Goal: Ask a question

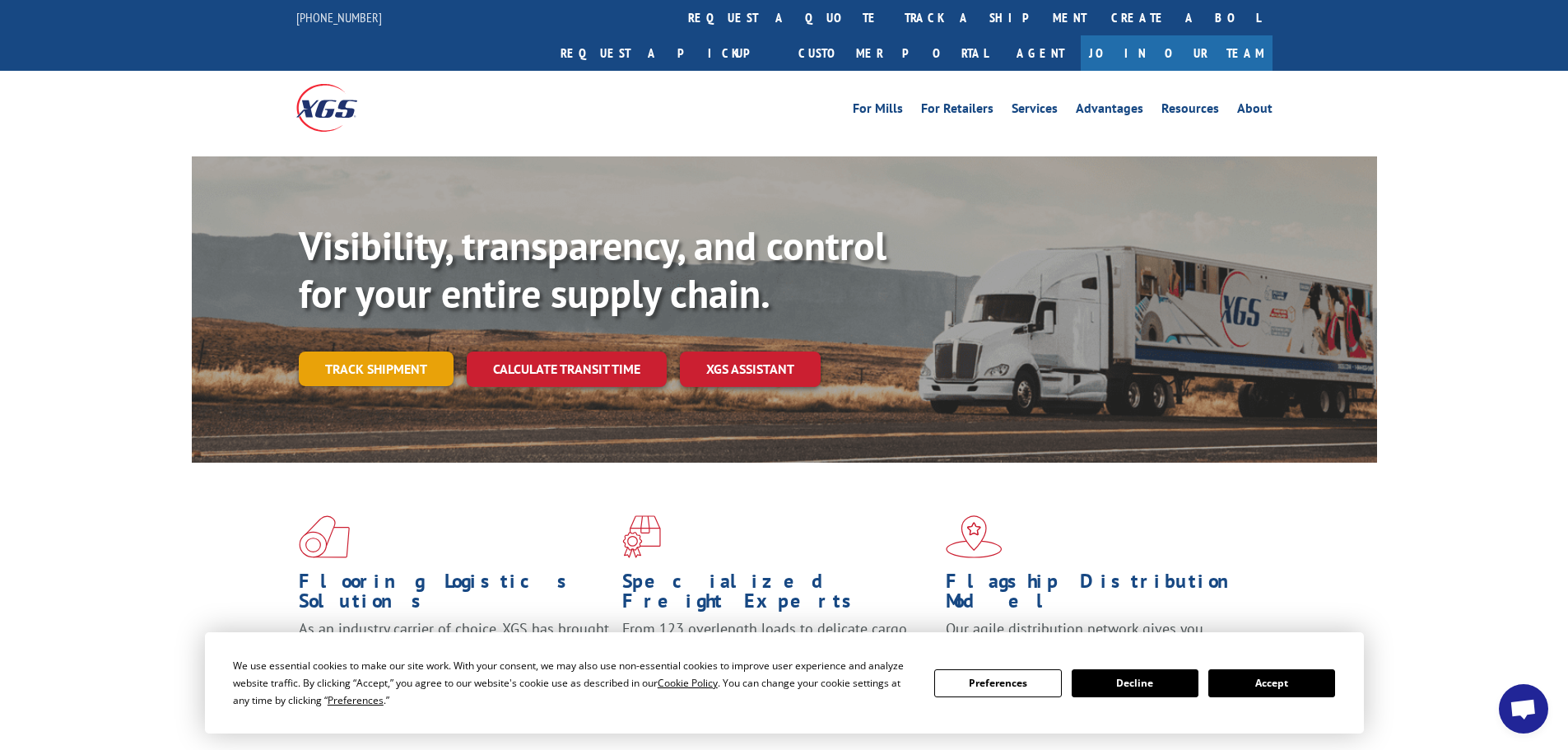
click at [337, 352] on link "Track shipment" at bounding box center [376, 369] width 155 height 35
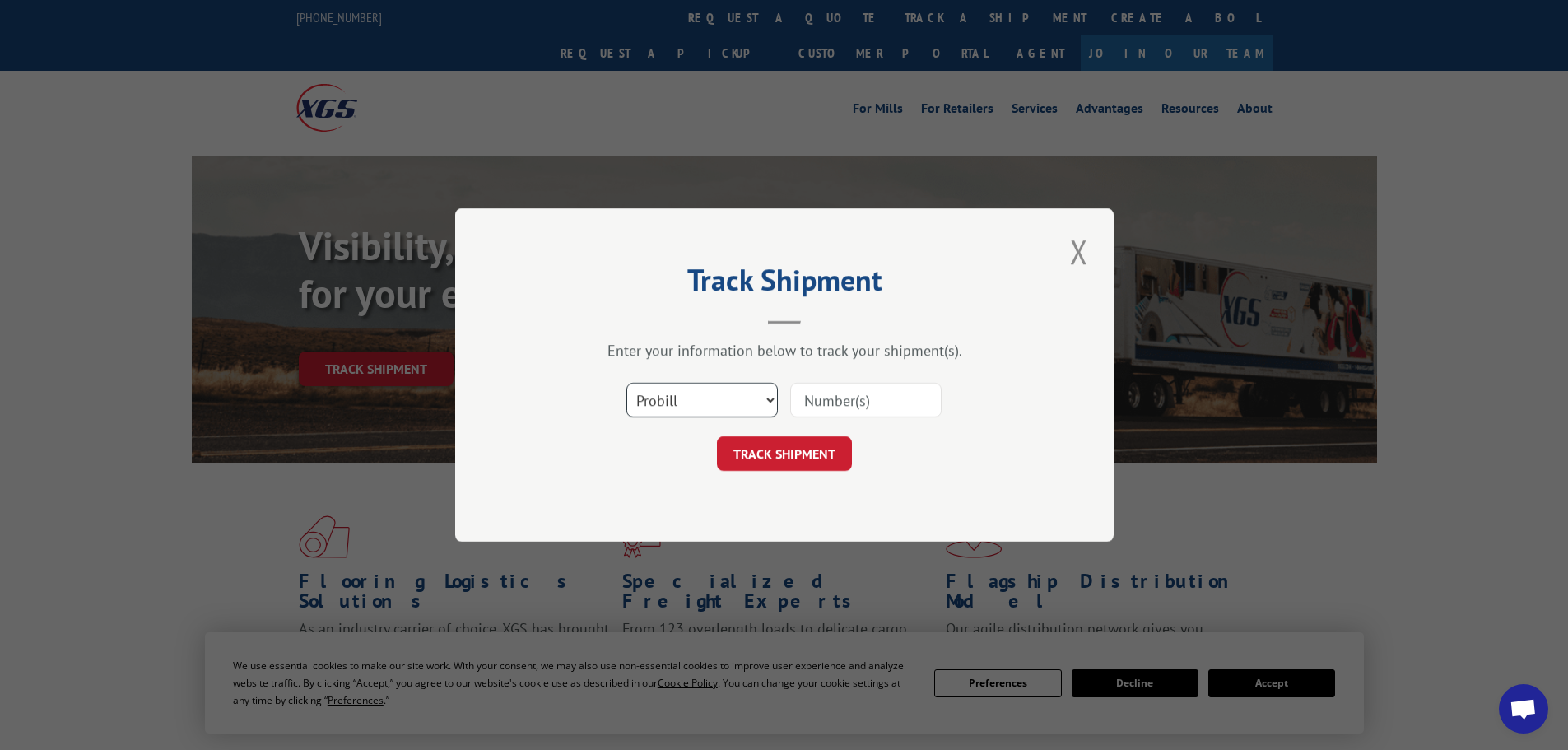
click at [682, 410] on select "Select category... Probill BOL PO" at bounding box center [701, 400] width 152 height 35
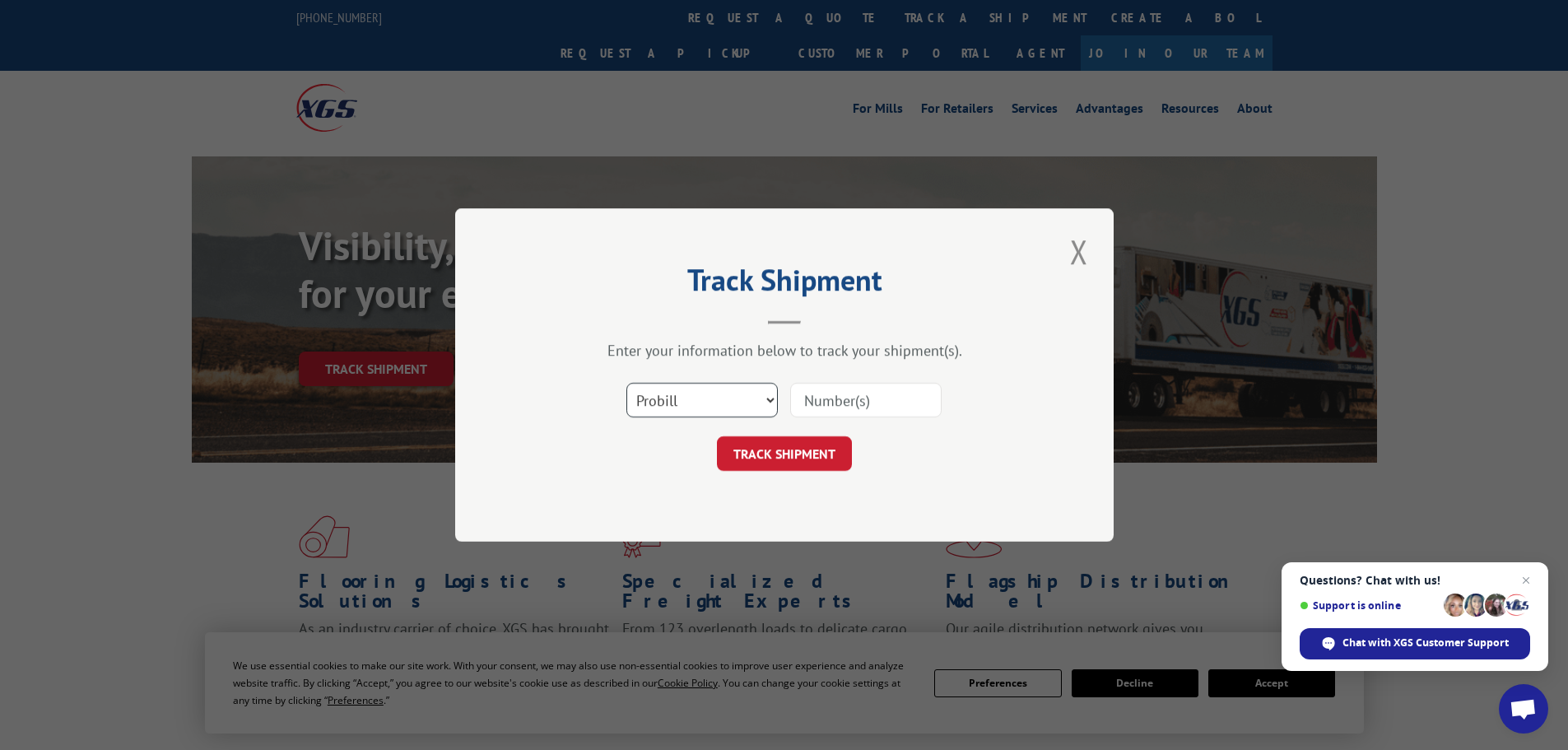
select select "bol"
click at [626, 383] on select "Select category... Probill BOL PO" at bounding box center [701, 400] width 152 height 35
click at [829, 395] on input at bounding box center [866, 400] width 152 height 35
paste input "5953108"
type input "5953108"
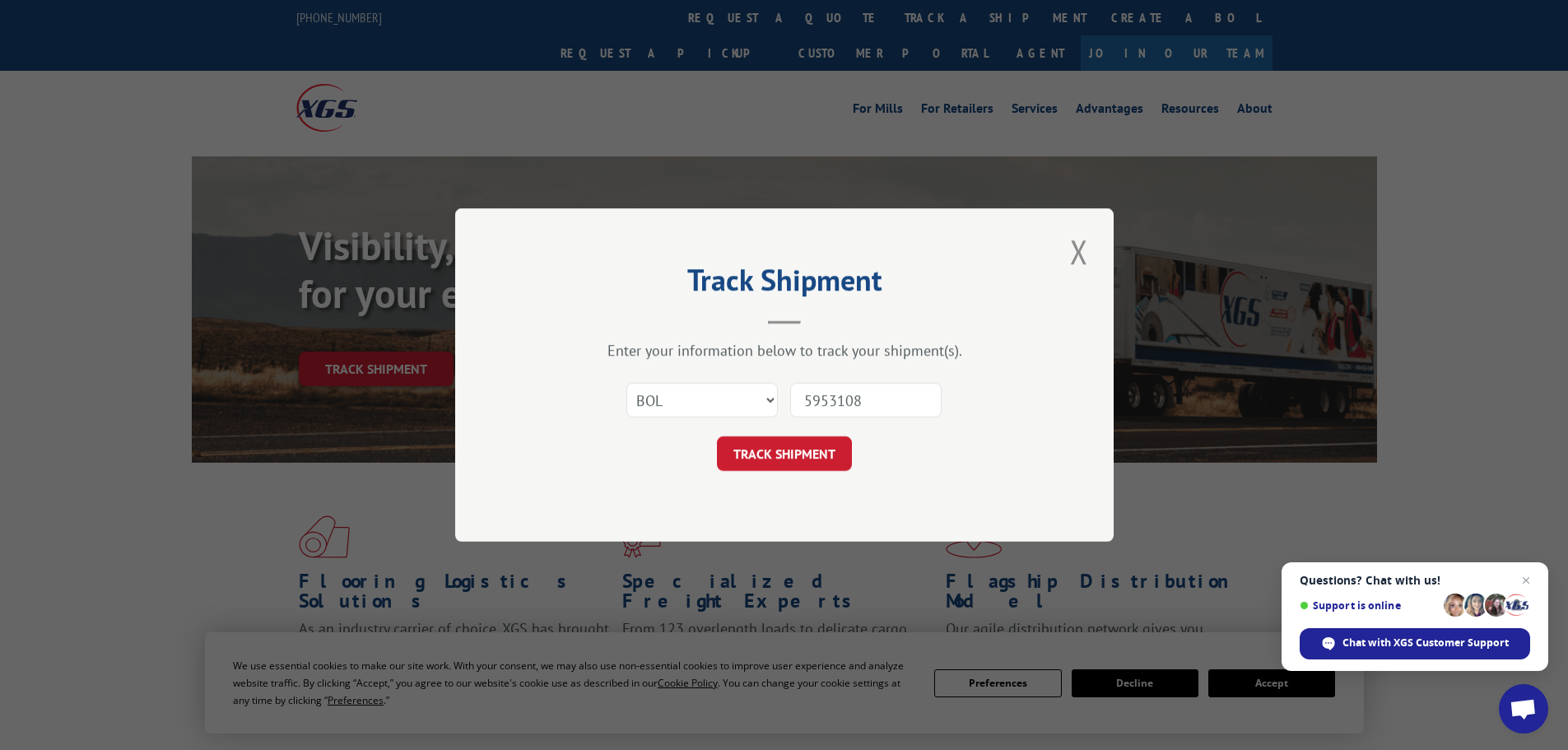
click at [752, 453] on button "TRACK SHIPMENT" at bounding box center [784, 453] width 135 height 35
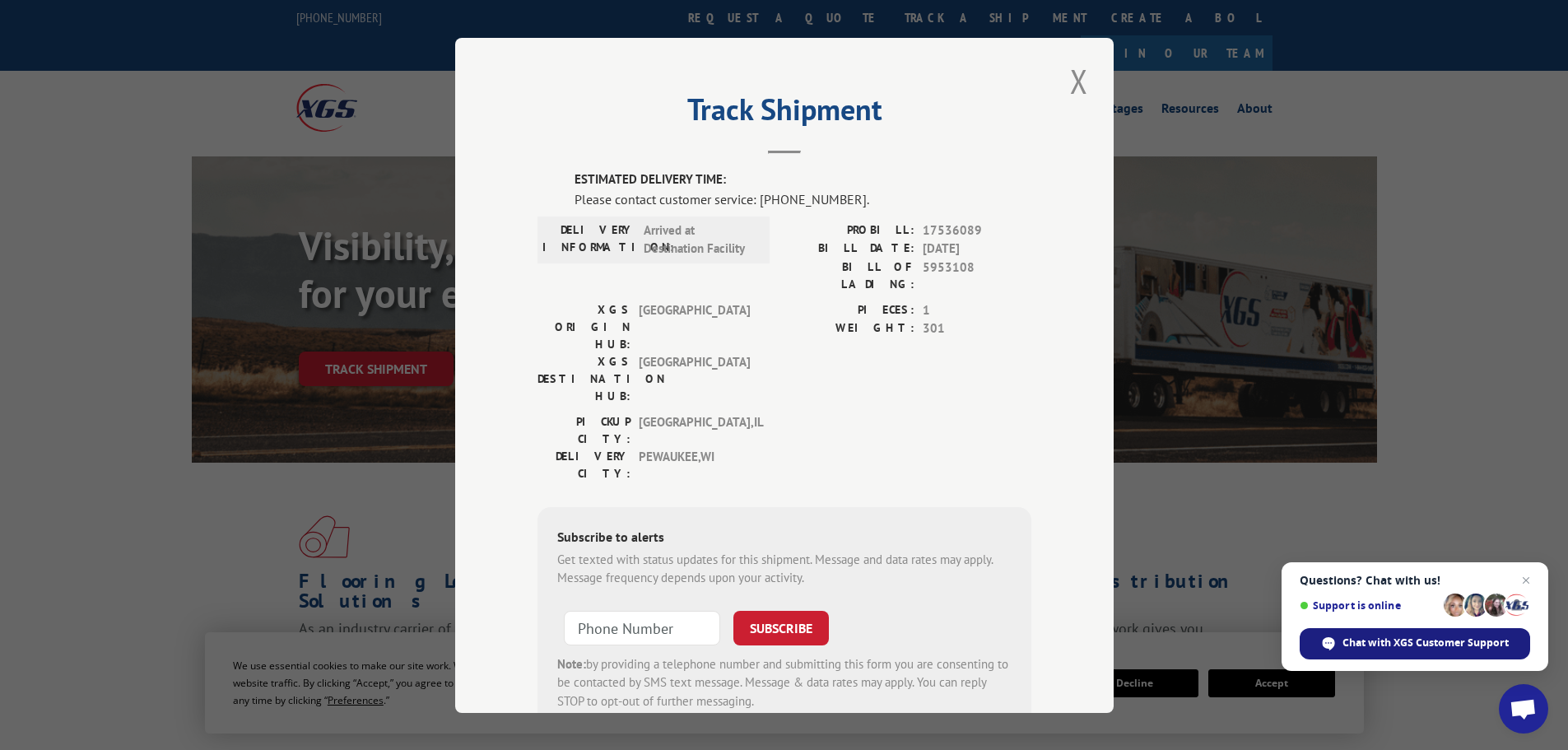
click at [1485, 653] on span "Chat with XGS Customer Support" at bounding box center [1415, 643] width 230 height 31
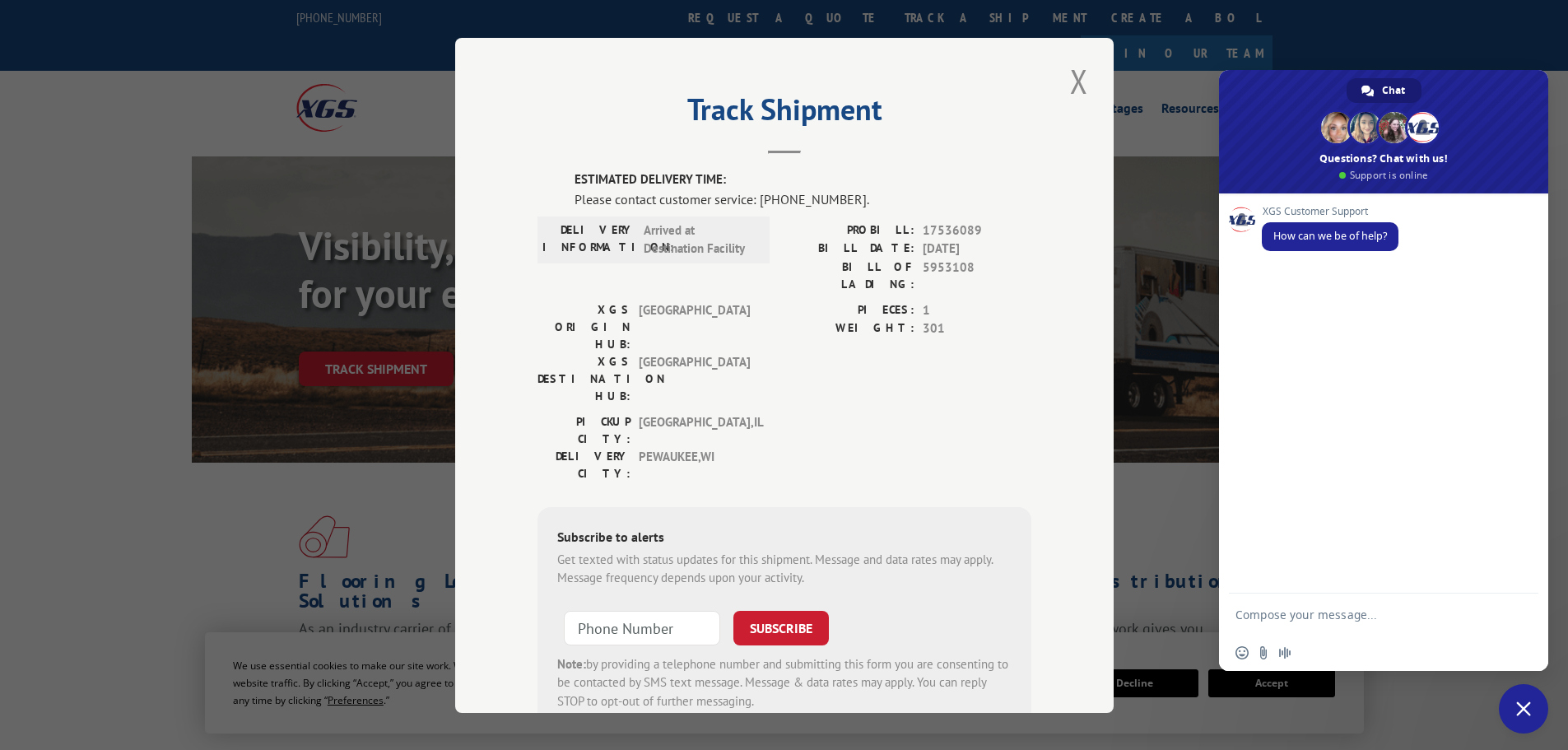
click at [1377, 291] on div "XGS Customer Support How can we be of help?" at bounding box center [1383, 393] width 330 height 400
click at [1336, 621] on textarea "Compose your message..." at bounding box center [1366, 614] width 263 height 42
paste textarea "5953108"
type textarea "track BOL 5953108"
click at [1520, 610] on span "Send" at bounding box center [1520, 614] width 13 height 13
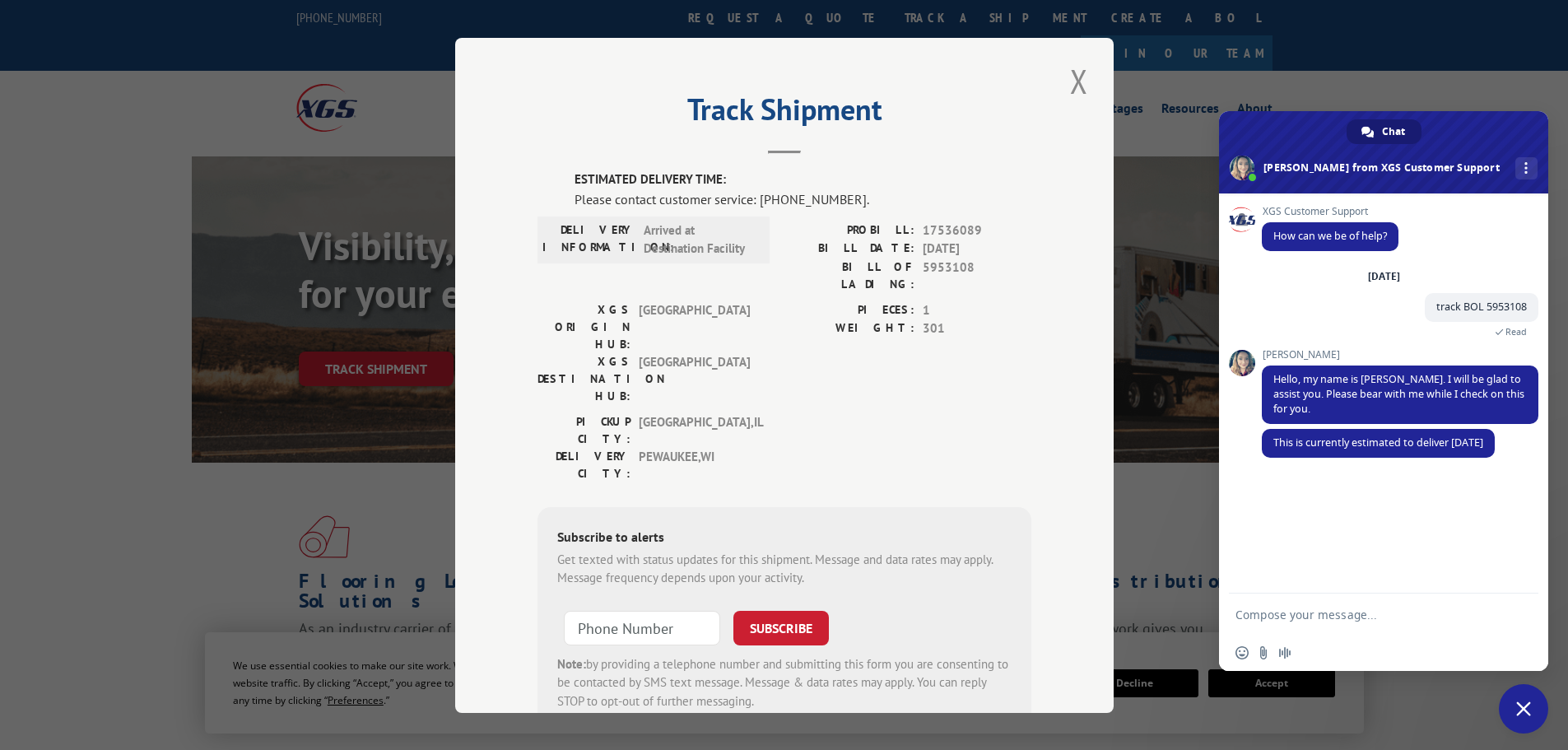
click at [1306, 624] on textarea "Compose your message..." at bounding box center [1366, 614] width 263 height 42
drag, startPoint x: 1372, startPoint y: 617, endPoint x: 1494, endPoint y: 616, distance: 122.0
click at [1494, 616] on textarea "they don't get shipments on Thursdays" at bounding box center [1366, 614] width 263 height 42
type textarea "they don't get shipments [DATE]"
click at [1526, 615] on span "Send" at bounding box center [1519, 614] width 27 height 27
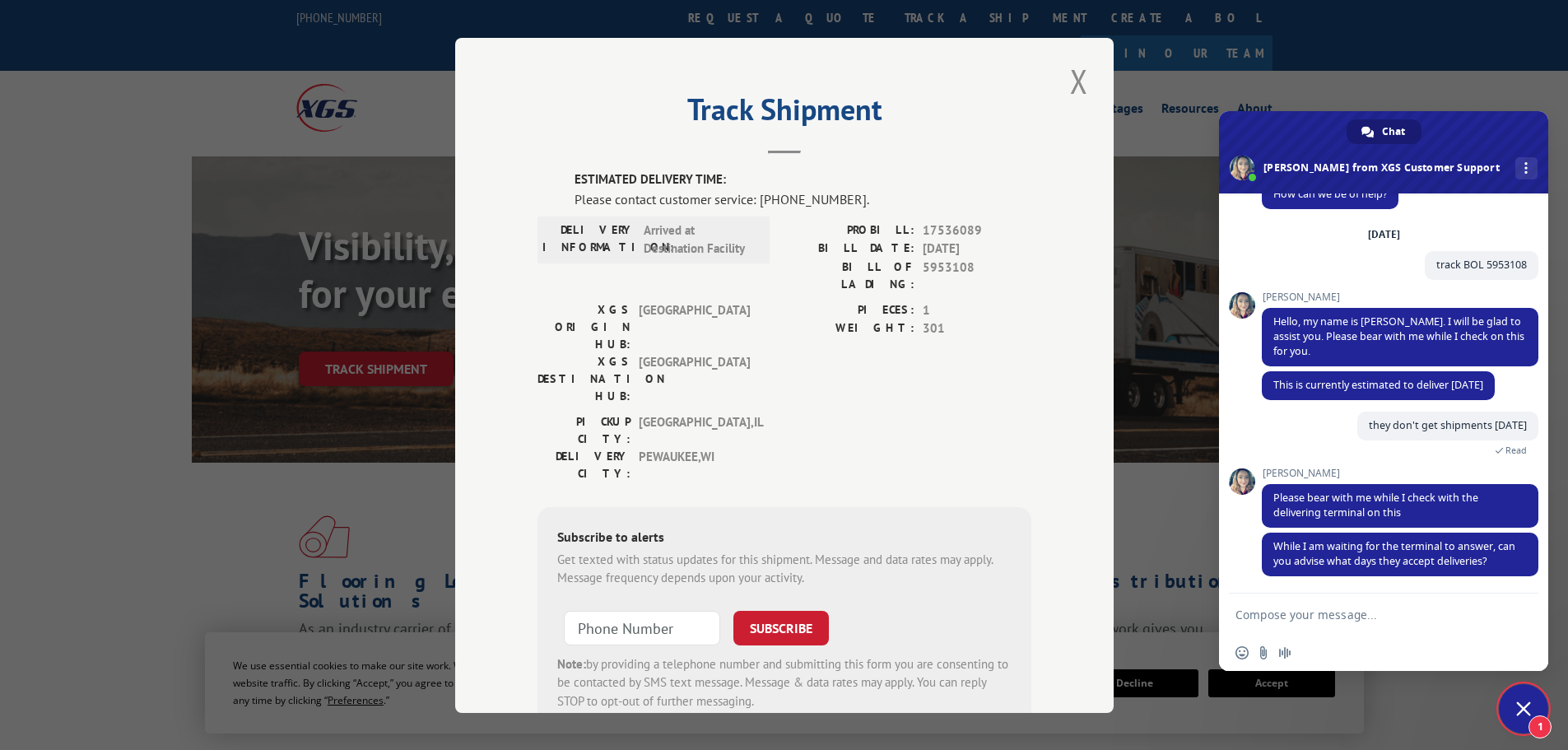
scroll to position [58, 0]
click at [1298, 615] on textarea "Compose your message..." at bounding box center [1366, 614] width 263 height 42
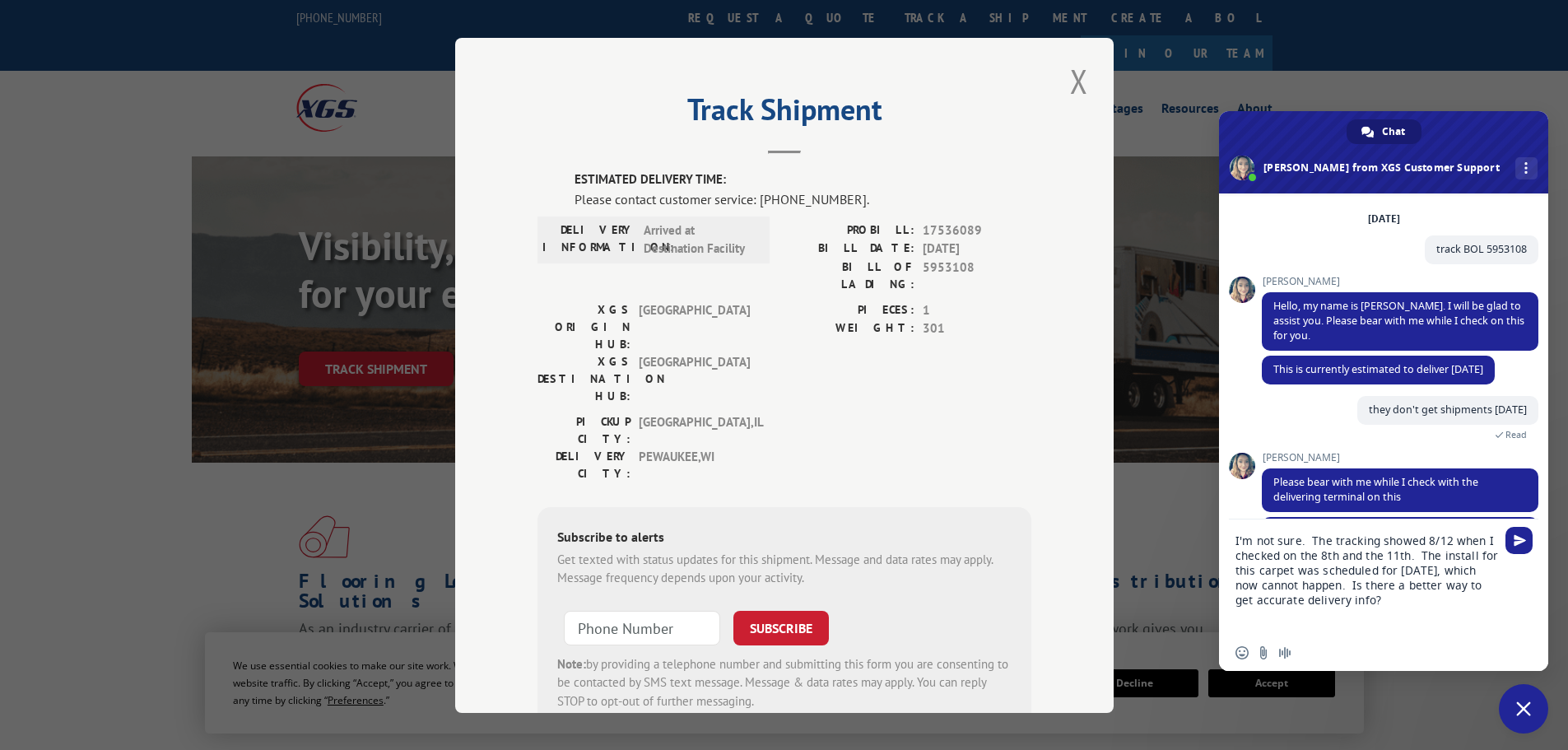
click at [1451, 543] on textarea "I'm not sure. The tracking showed 8/12 when I checked on the 8th and the 11th. …" at bounding box center [1366, 577] width 263 height 115
type textarea "I'm not sure. The tracking showed 8/12 delivery when I checked on the 8th and t…"
click at [1521, 542] on span "Send" at bounding box center [1520, 540] width 13 height 13
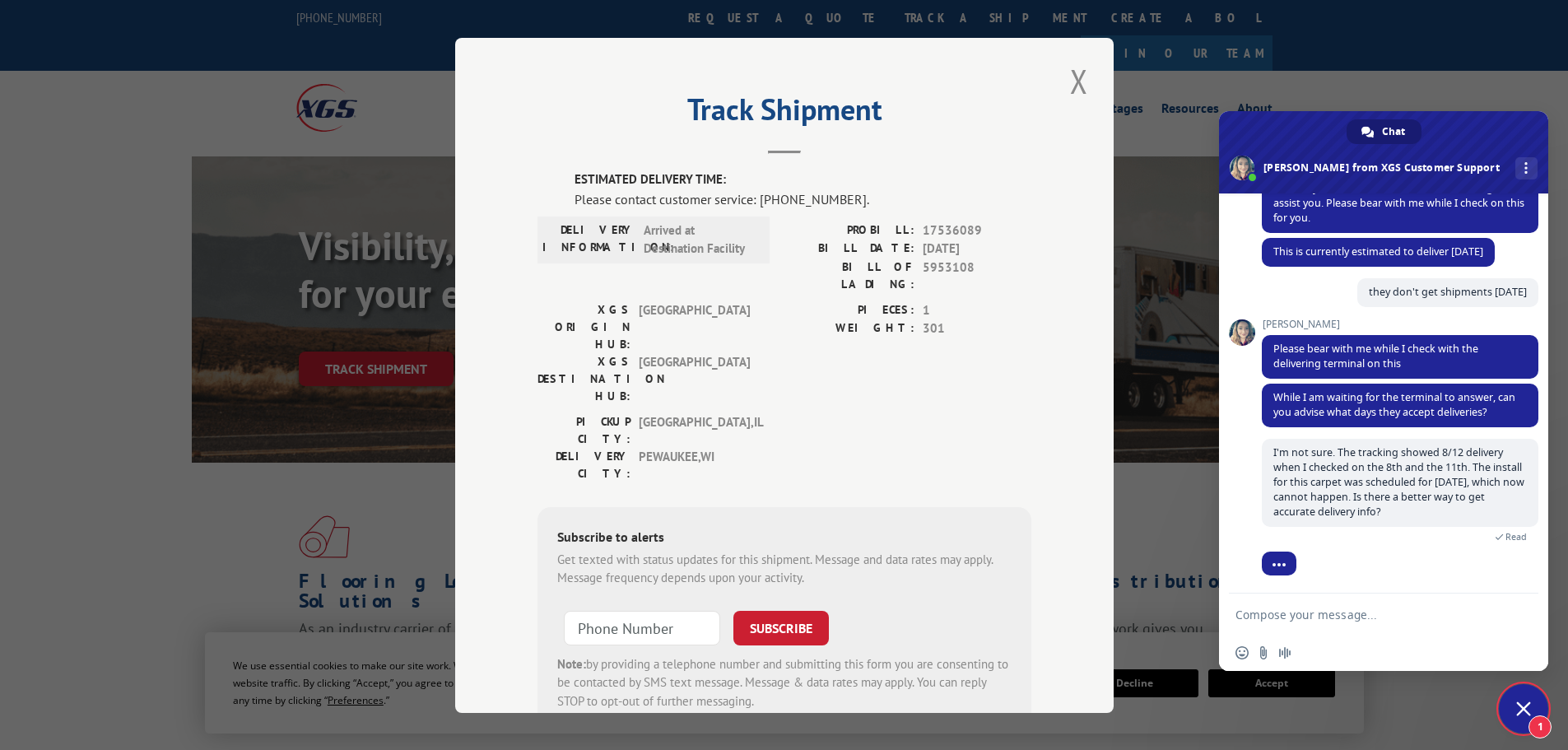
scroll to position [303, 0]
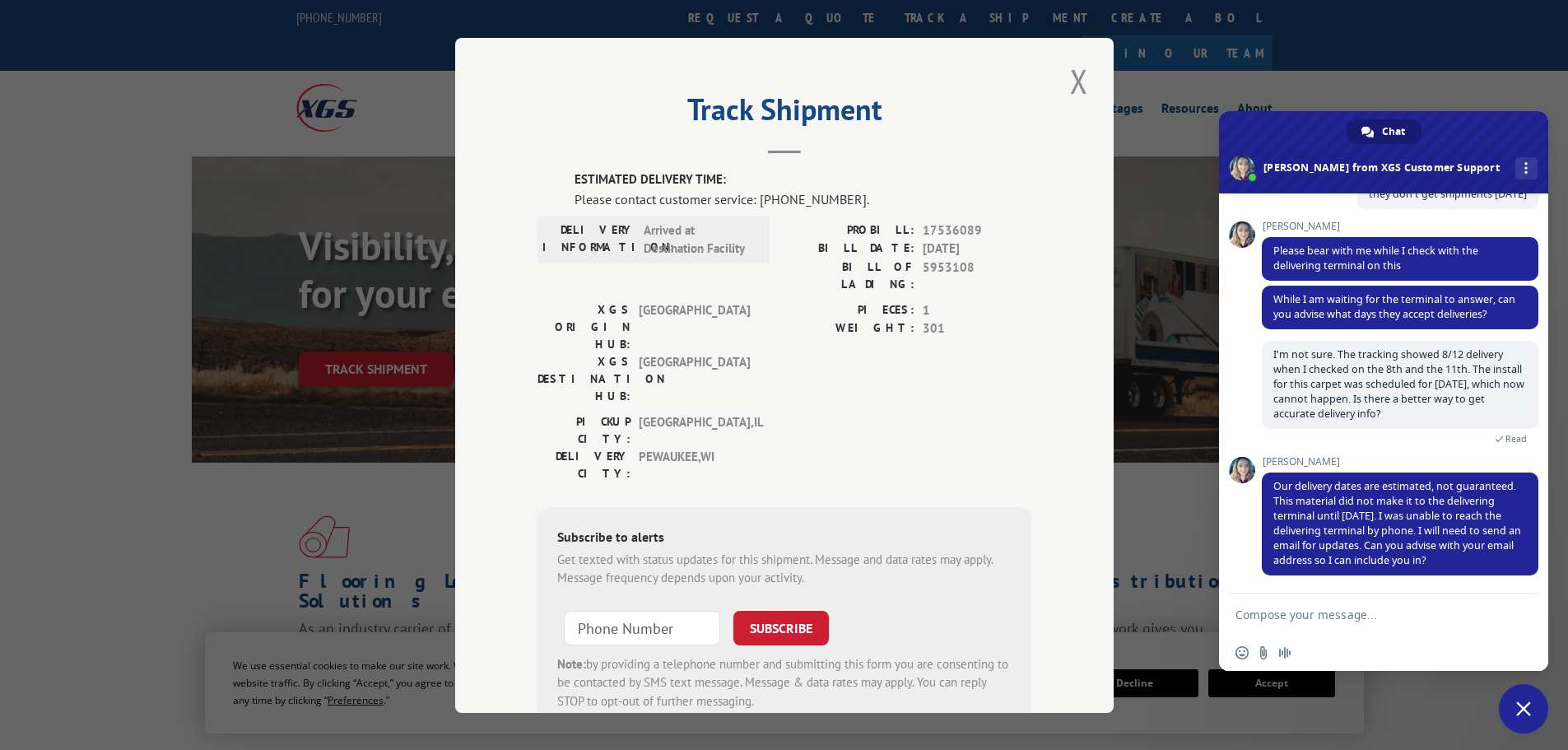
click at [1423, 622] on textarea "Compose your message..." at bounding box center [1366, 614] width 263 height 42
type textarea "[EMAIL_ADDRESS][DOMAIN_NAME] Thanks!"
click at [1525, 614] on span "Send" at bounding box center [1520, 614] width 13 height 13
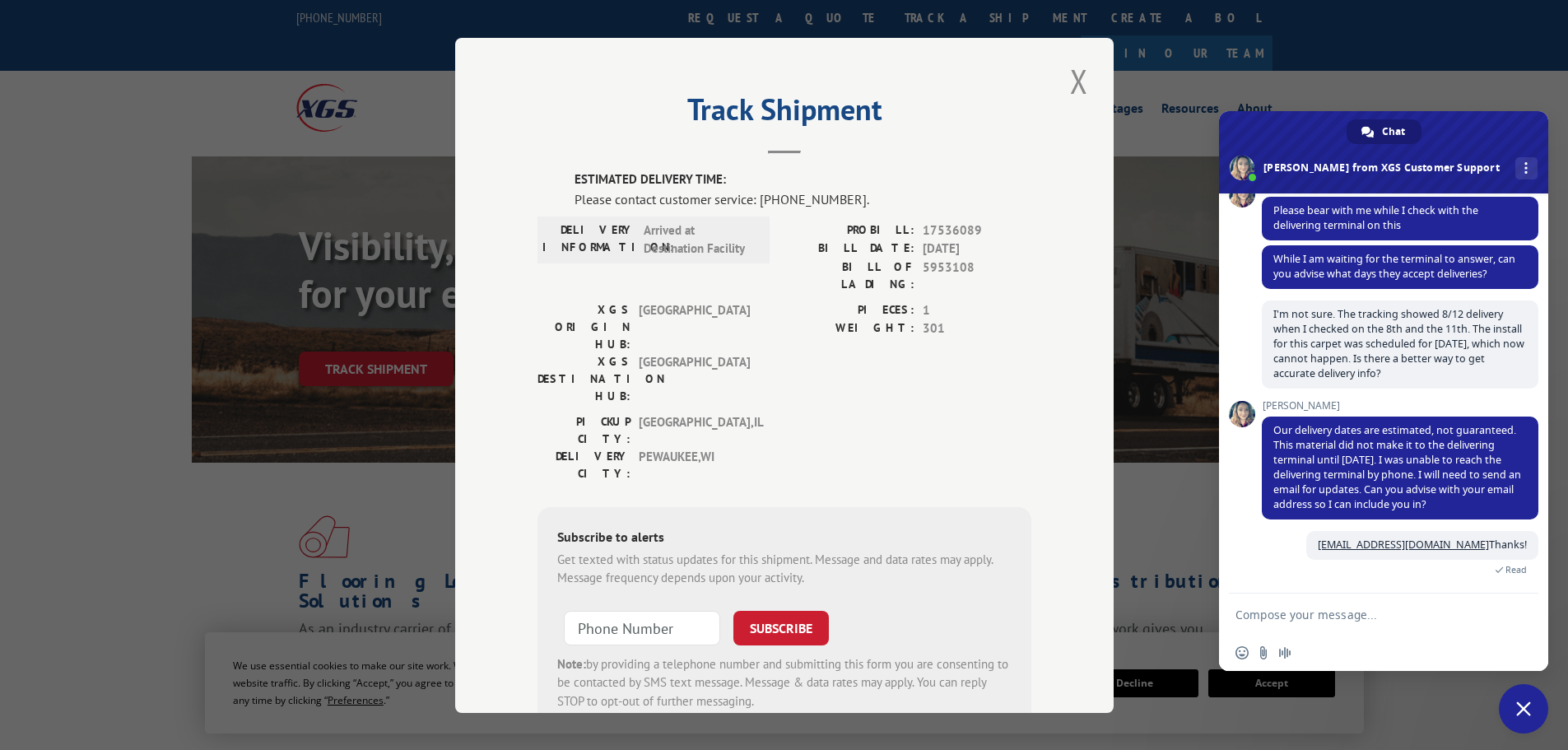
scroll to position [430, 0]
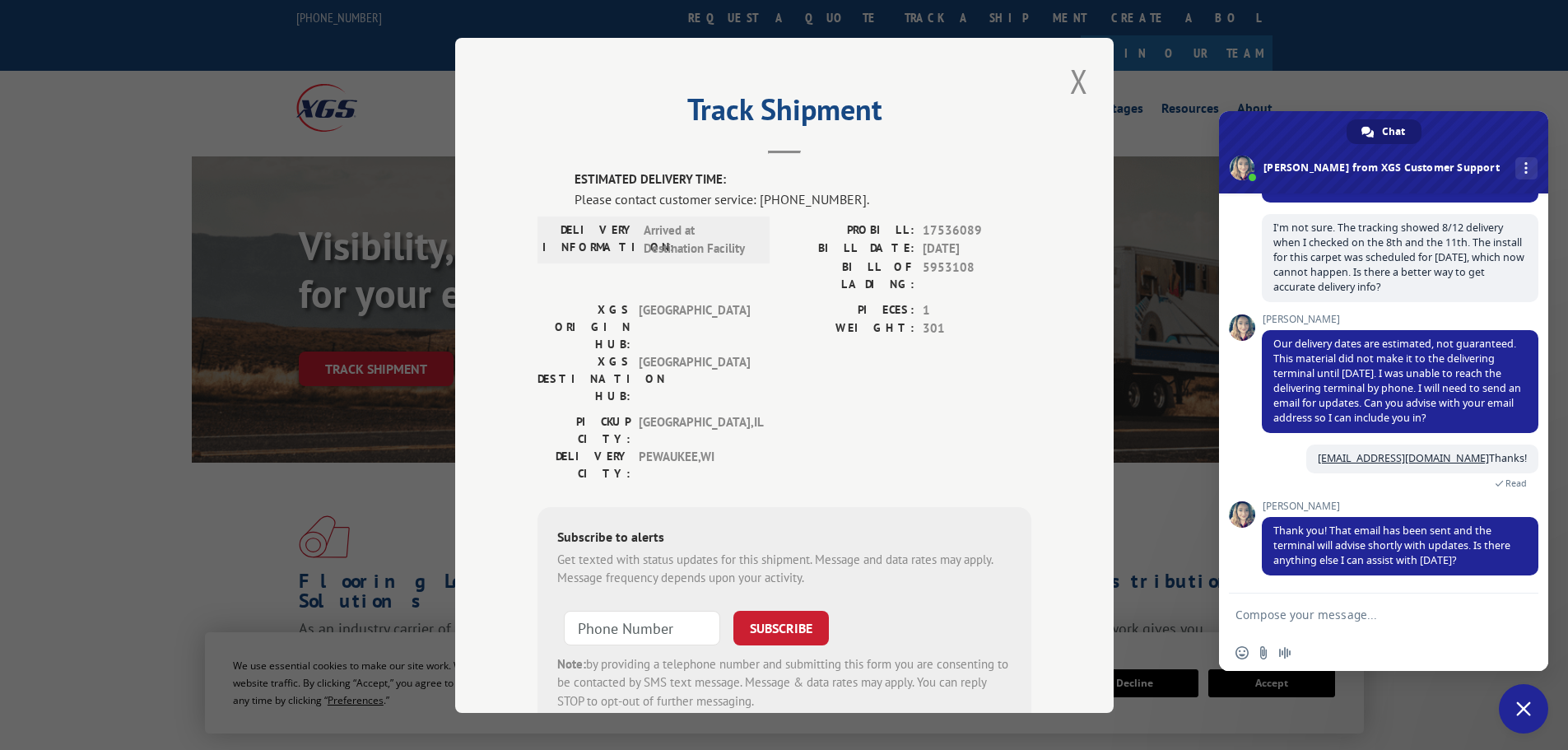
click at [1327, 620] on textarea "Compose your message..." at bounding box center [1366, 614] width 263 height 42
type textarea "that is all"
click at [1526, 614] on span "Send" at bounding box center [1519, 614] width 27 height 27
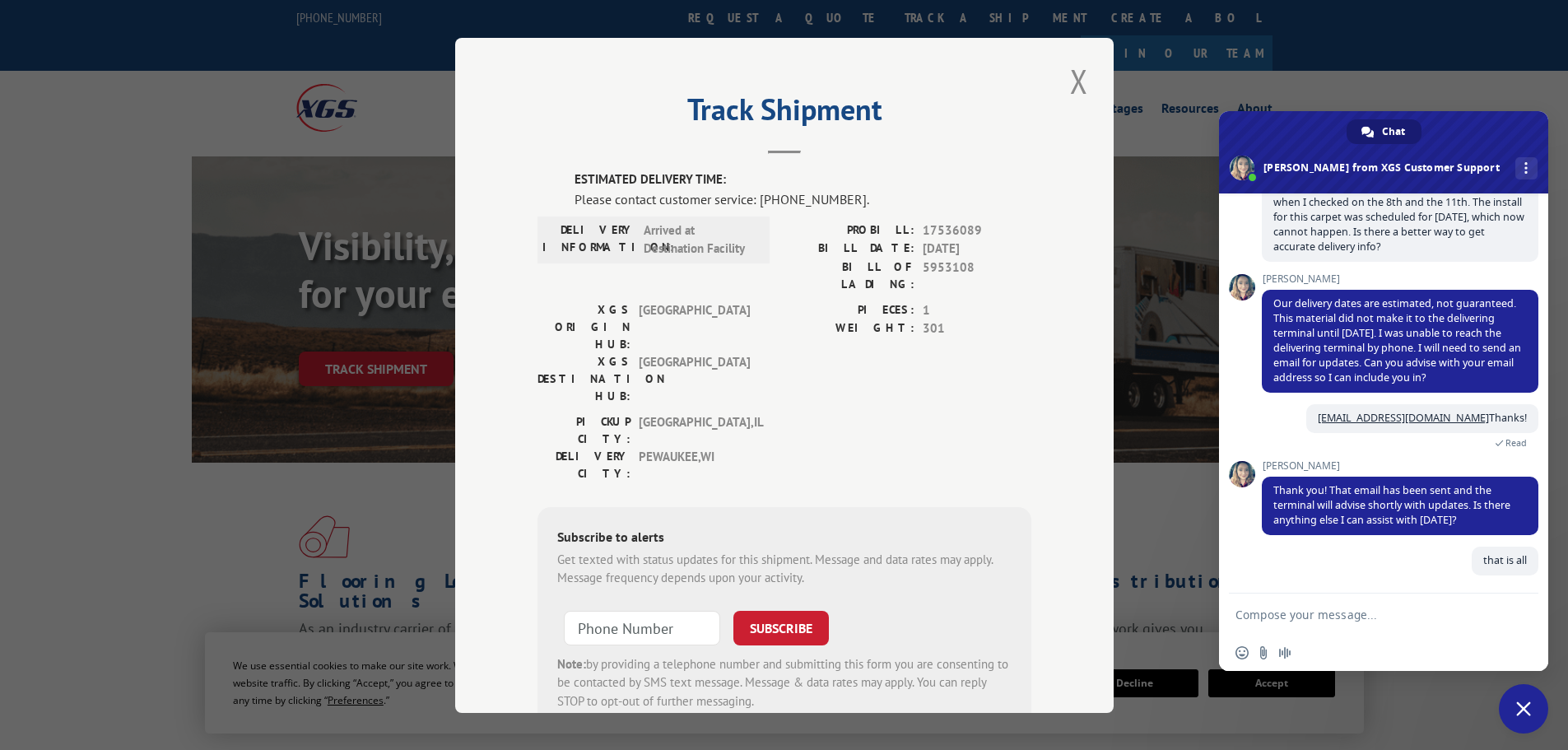
scroll to position [470, 0]
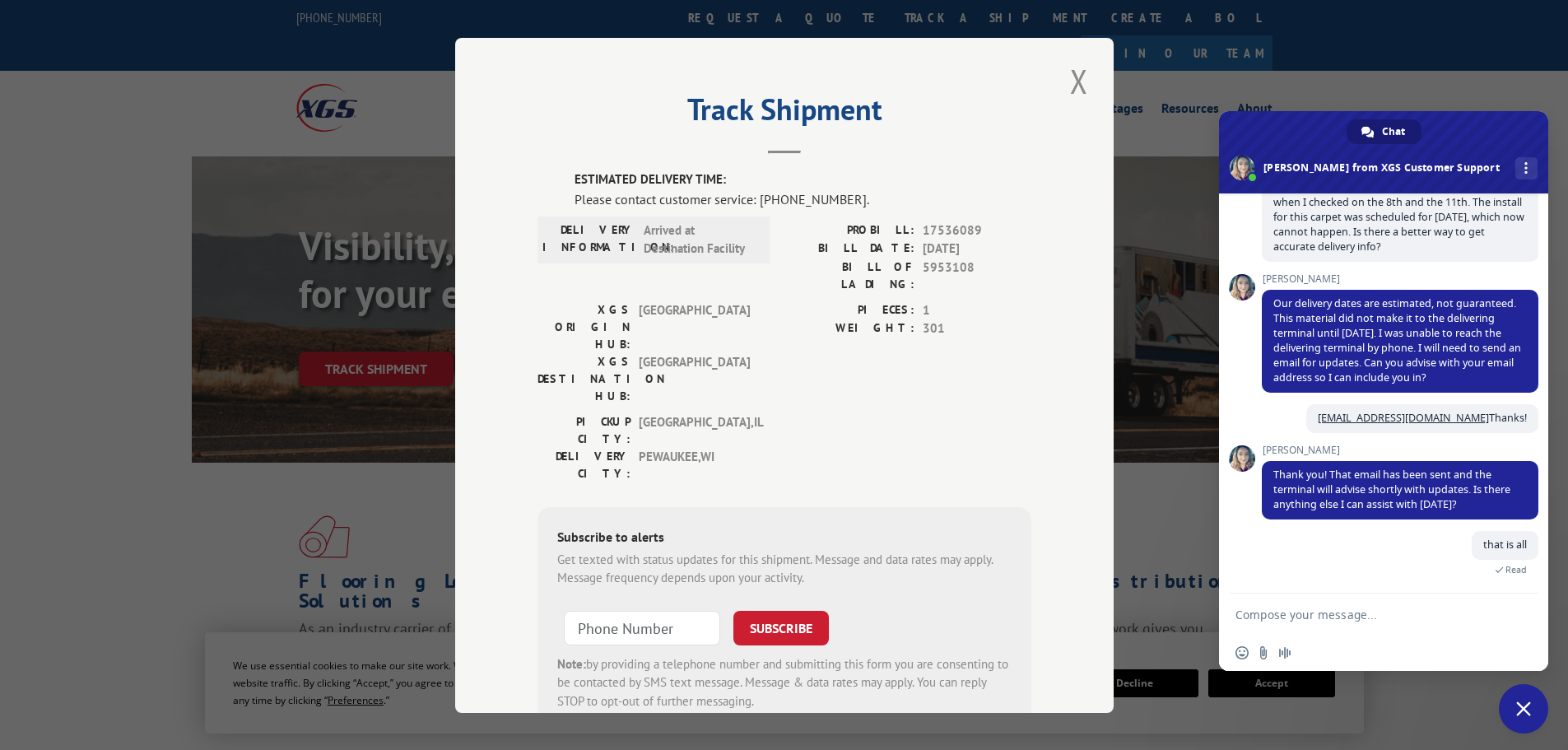
click at [1515, 716] on span "Close chat" at bounding box center [1523, 708] width 49 height 49
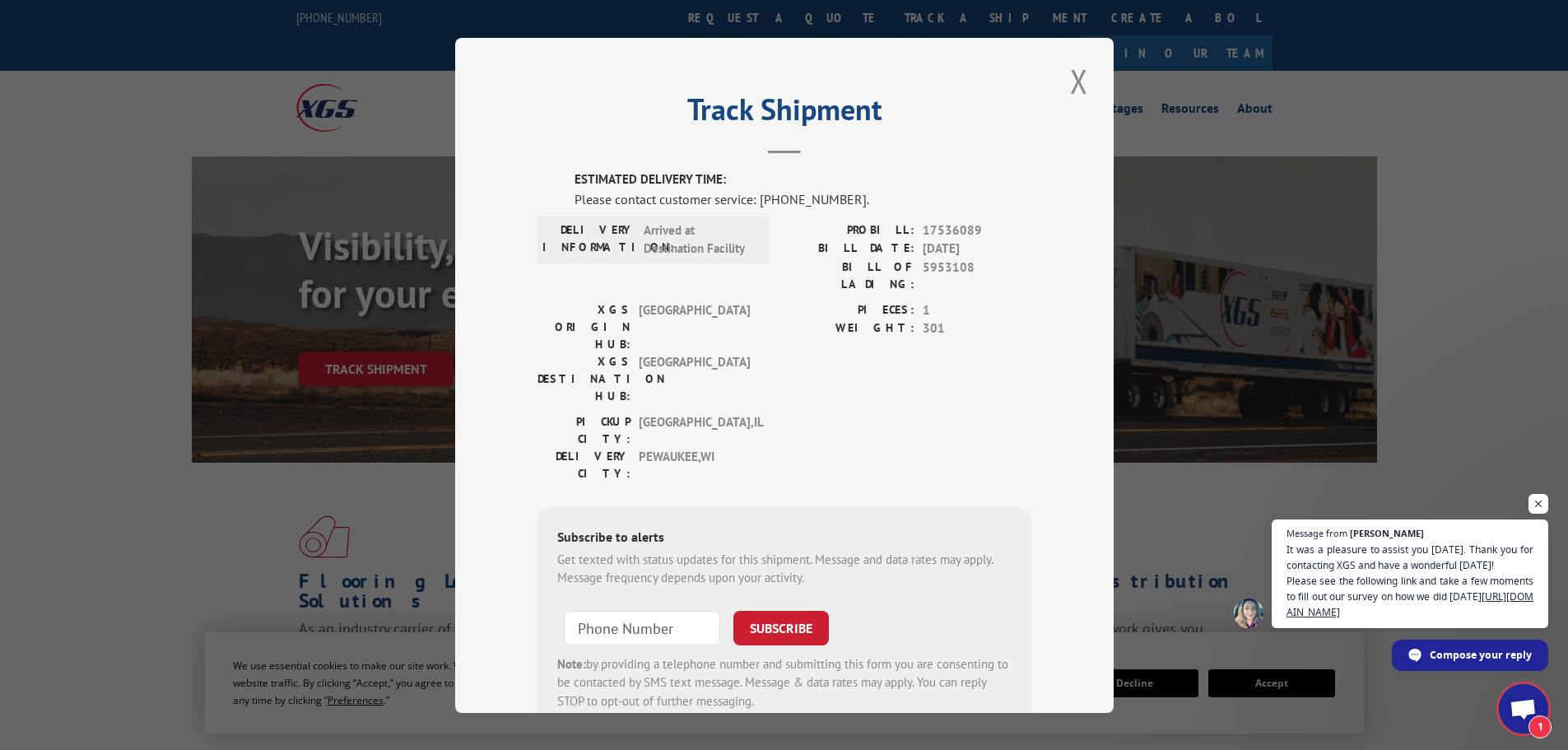
scroll to position [489, 0]
click at [1528, 706] on span "Open chat" at bounding box center [1523, 710] width 27 height 23
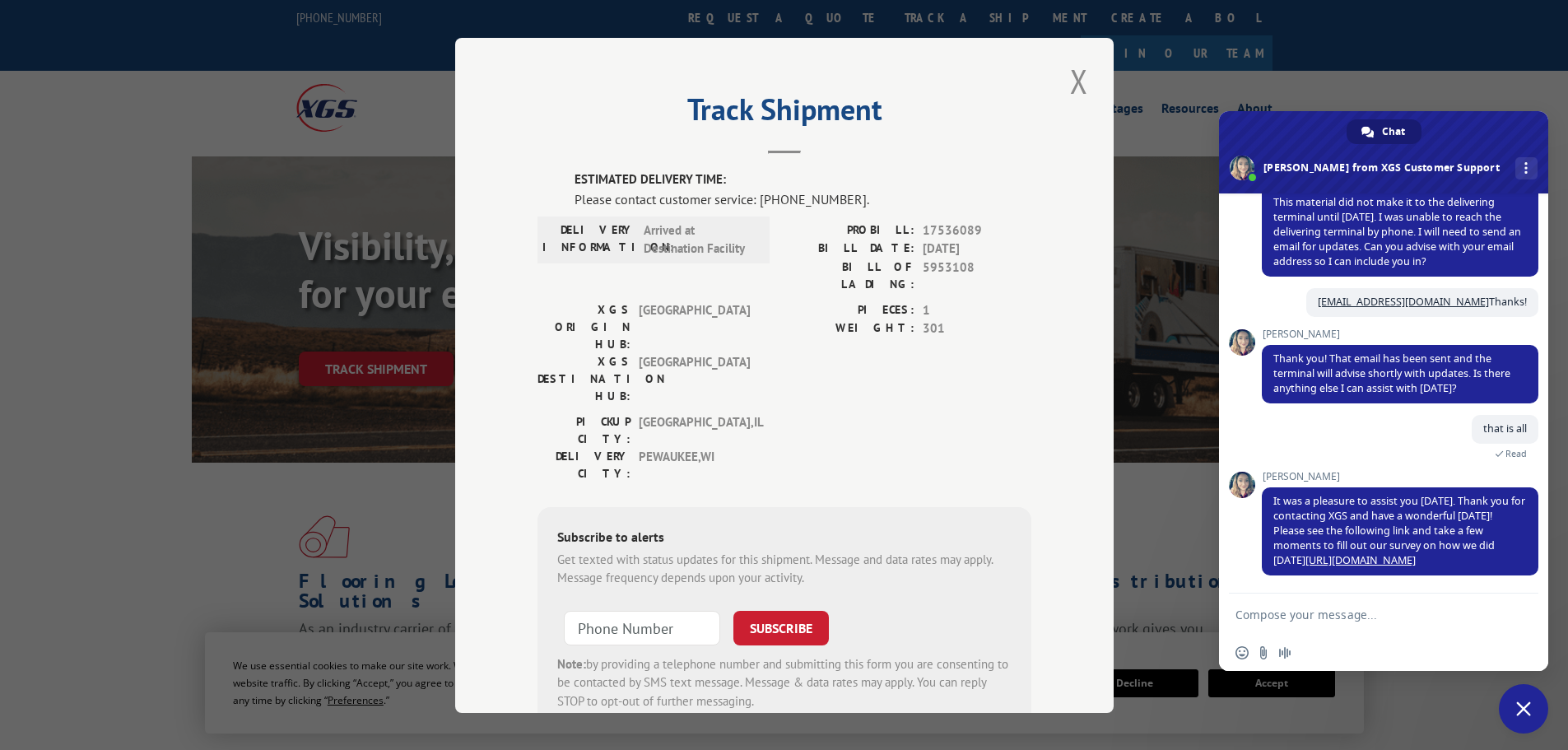
scroll to position [503, 0]
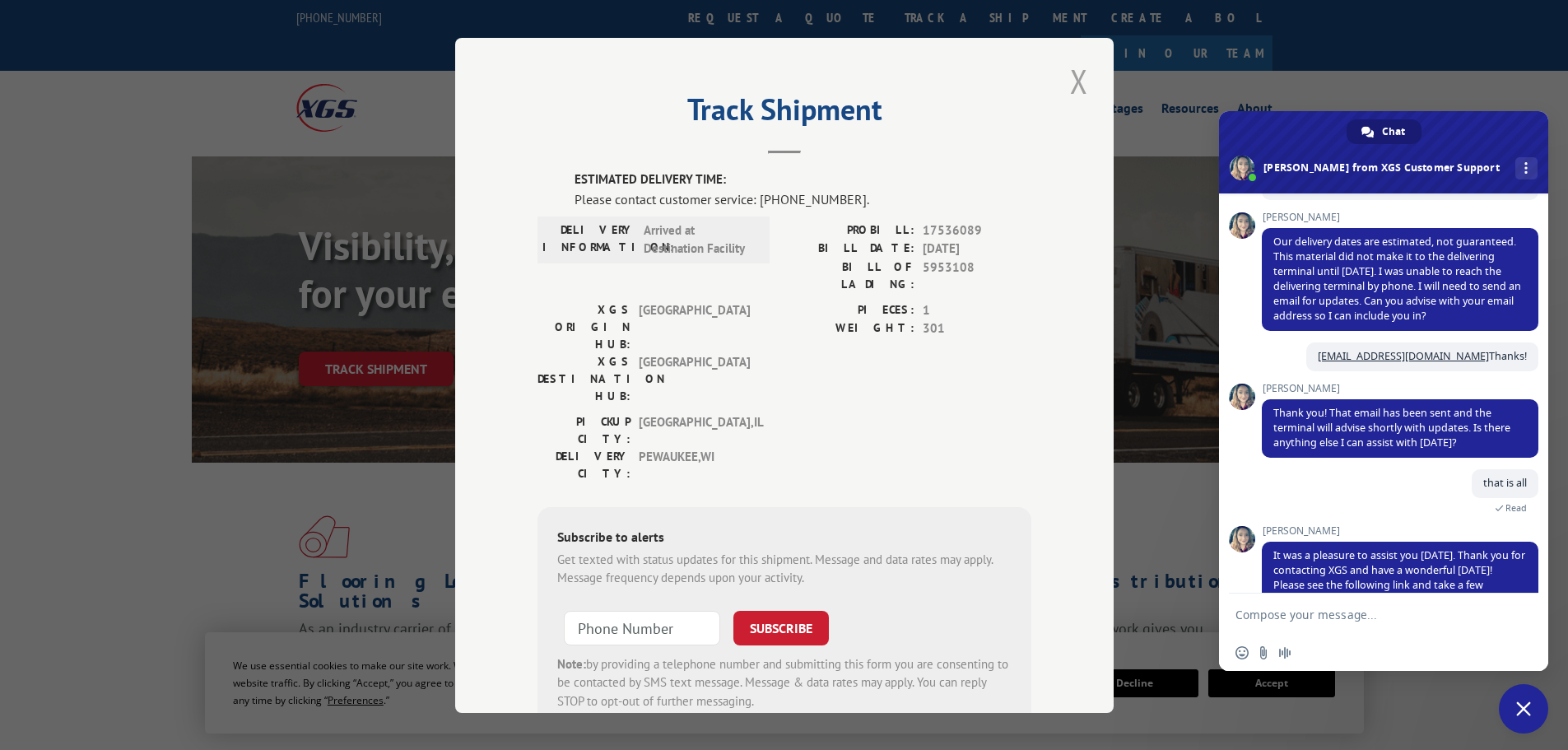
click at [1073, 81] on button "Close modal" at bounding box center [1078, 81] width 28 height 45
